Goal: Task Accomplishment & Management: Manage account settings

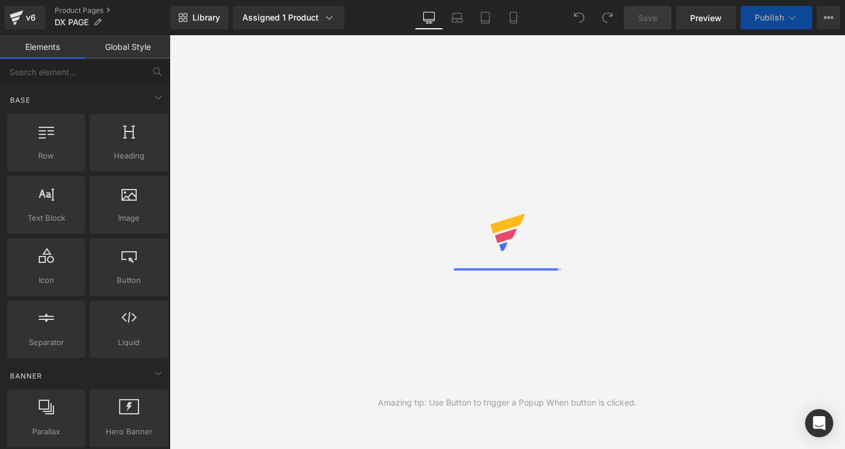
click at [767, 26] on button "Publish" at bounding box center [777, 17] width 72 height 23
click at [845, 18] on div "Save Preview Publish Scheduled View Live Page View with current Template Save T…" at bounding box center [732, 17] width 226 height 23
click at [835, 17] on button "View Live Page View with current Template Save Template to Library Schedule Pub…" at bounding box center [828, 17] width 23 height 23
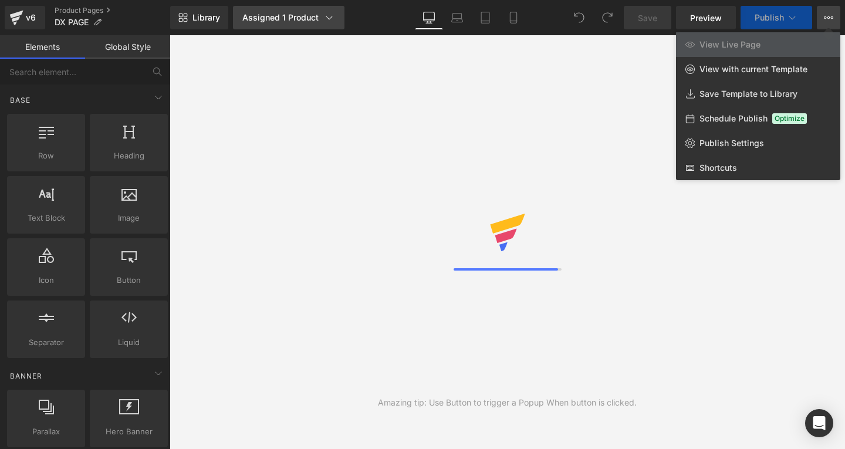
click at [282, 19] on div "Assigned 1 Product" at bounding box center [288, 18] width 93 height 12
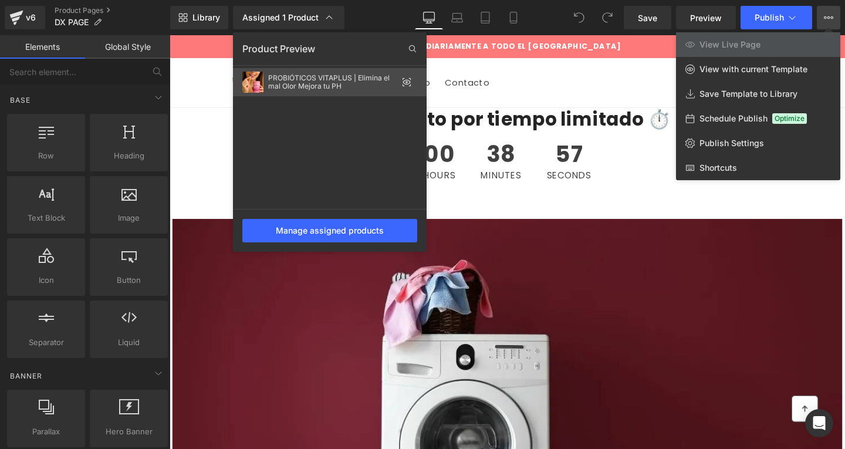
click at [400, 82] on div "PROBIÓTICOS VITAPLUS | Elimina el mal Olor Mejora tu PH" at bounding box center [330, 82] width 194 height 28
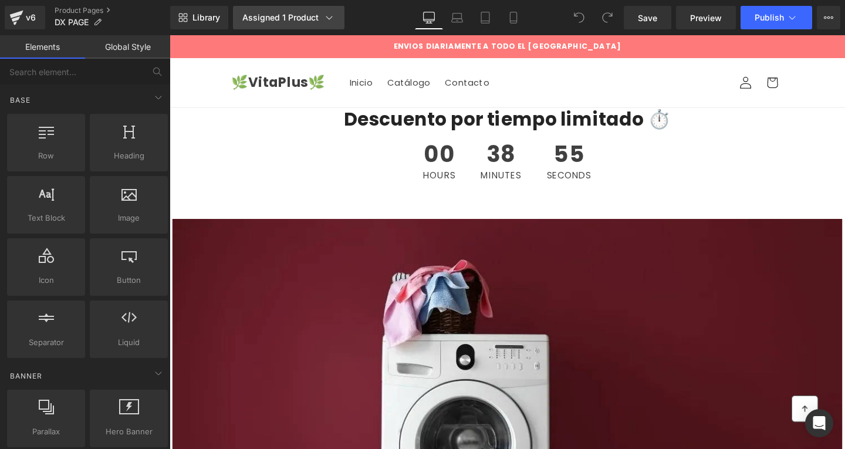
click at [301, 22] on div "Assigned 1 Product" at bounding box center [288, 18] width 93 height 12
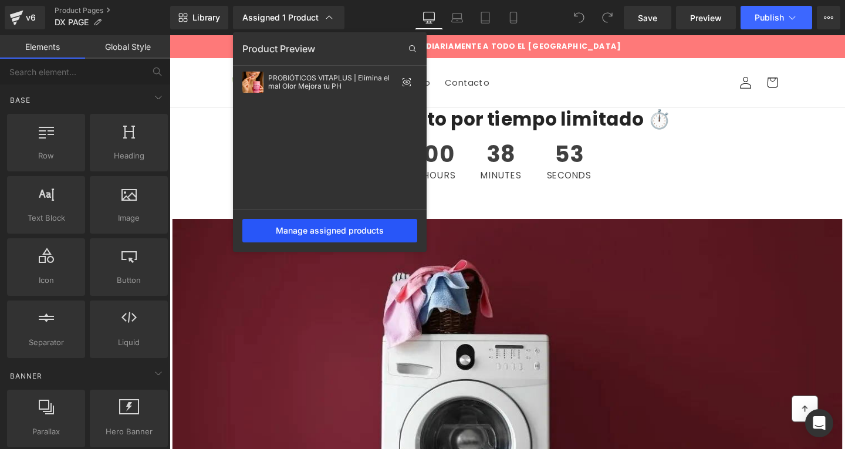
click at [308, 222] on div "Manage assigned products" at bounding box center [329, 230] width 175 height 23
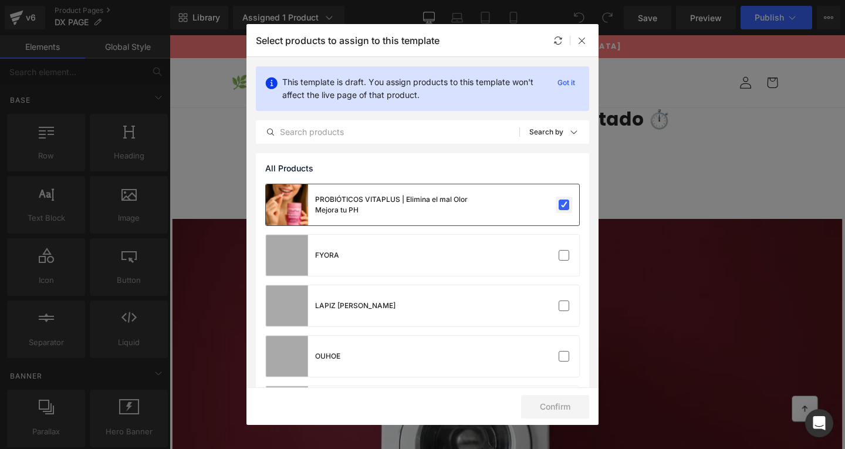
click at [559, 205] on label at bounding box center [564, 205] width 11 height 11
click at [564, 205] on input "checkbox" at bounding box center [564, 205] width 0 height 0
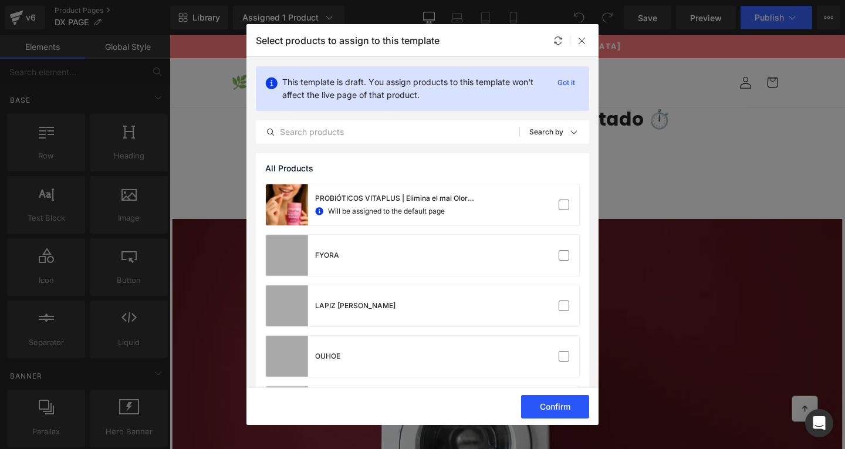
click at [542, 413] on button "Confirm" at bounding box center [555, 406] width 68 height 23
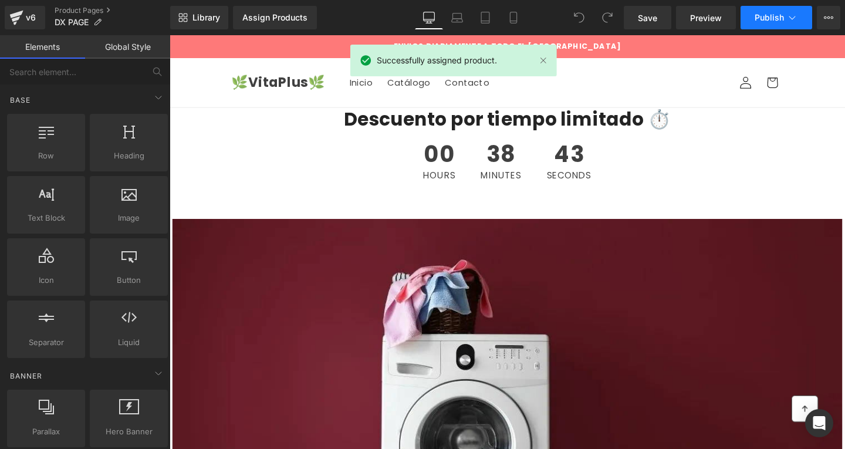
click at [755, 12] on button "Publish" at bounding box center [777, 17] width 72 height 23
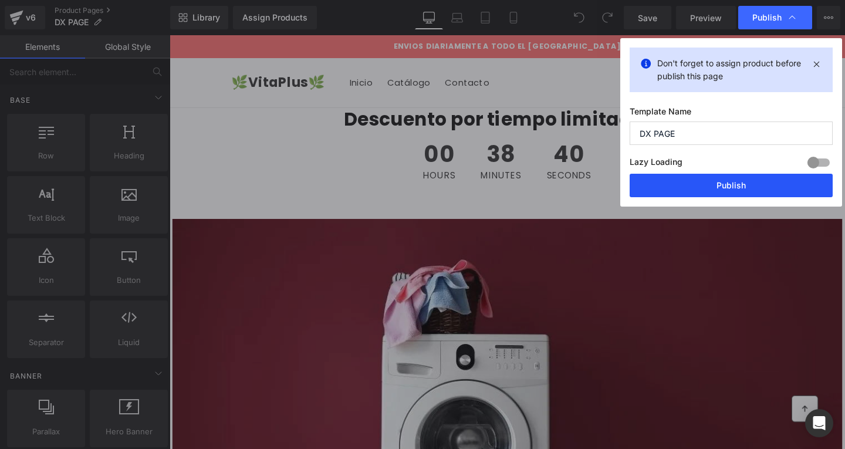
click at [0, 0] on button "Publish" at bounding box center [0, 0] width 0 height 0
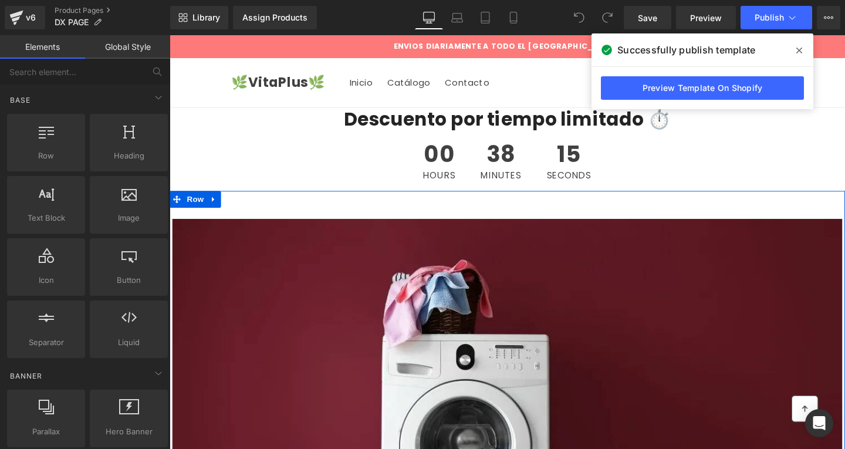
click at [433, 214] on div "🔥 Recupera tu bienestar íntimo en solo 14 días Heading Row Nuestro compromiso e…" at bounding box center [525, 432] width 710 height 467
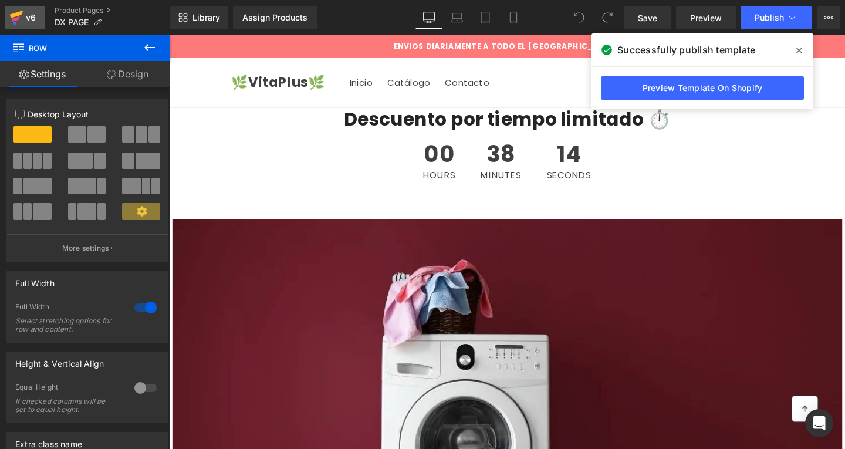
click at [19, 15] on icon at bounding box center [17, 15] width 14 height 8
